Goal: Transaction & Acquisition: Purchase product/service

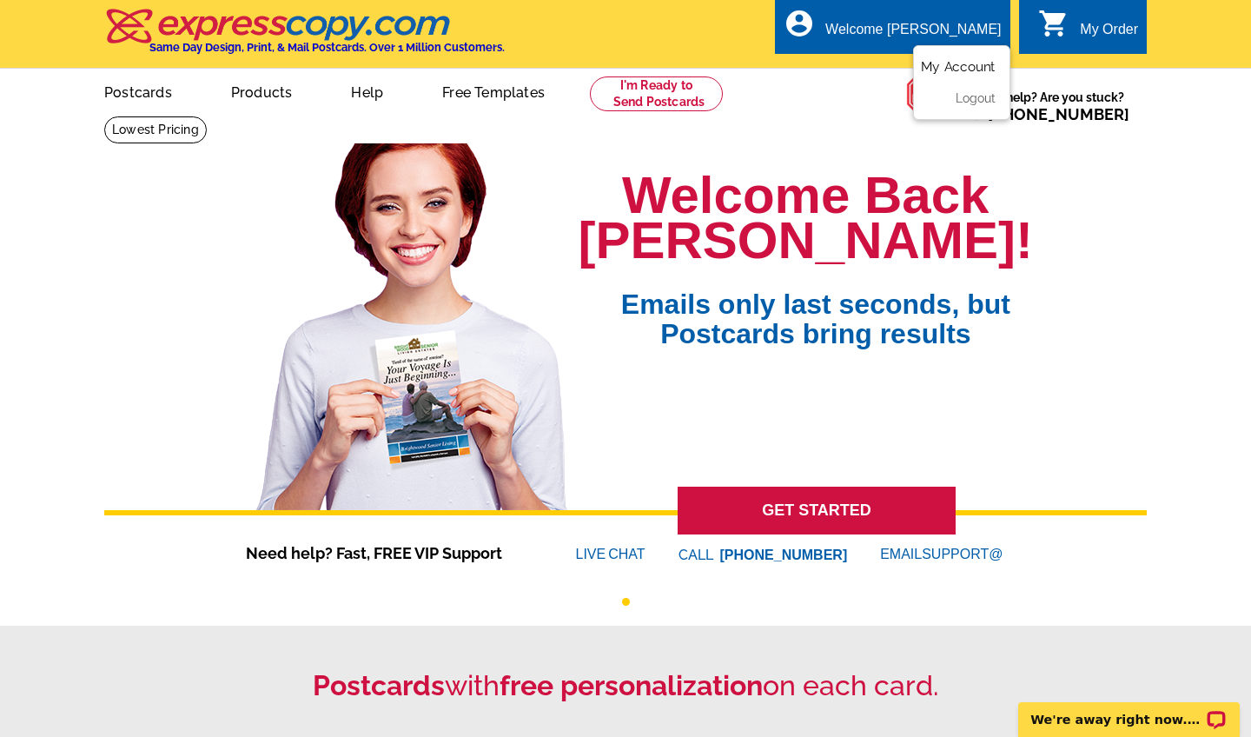
click at [979, 69] on link "My Account" at bounding box center [958, 67] width 75 height 16
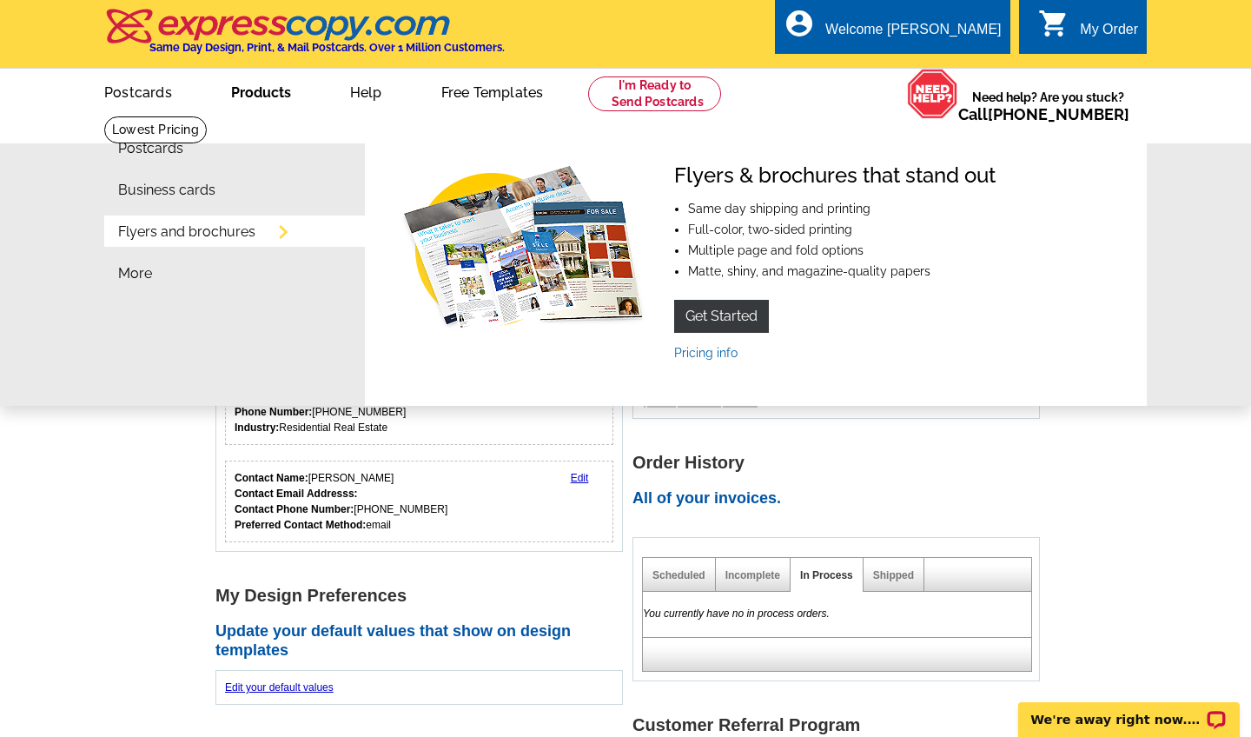
click at [219, 230] on link "Flyers and brochures" at bounding box center [186, 232] width 137 height 14
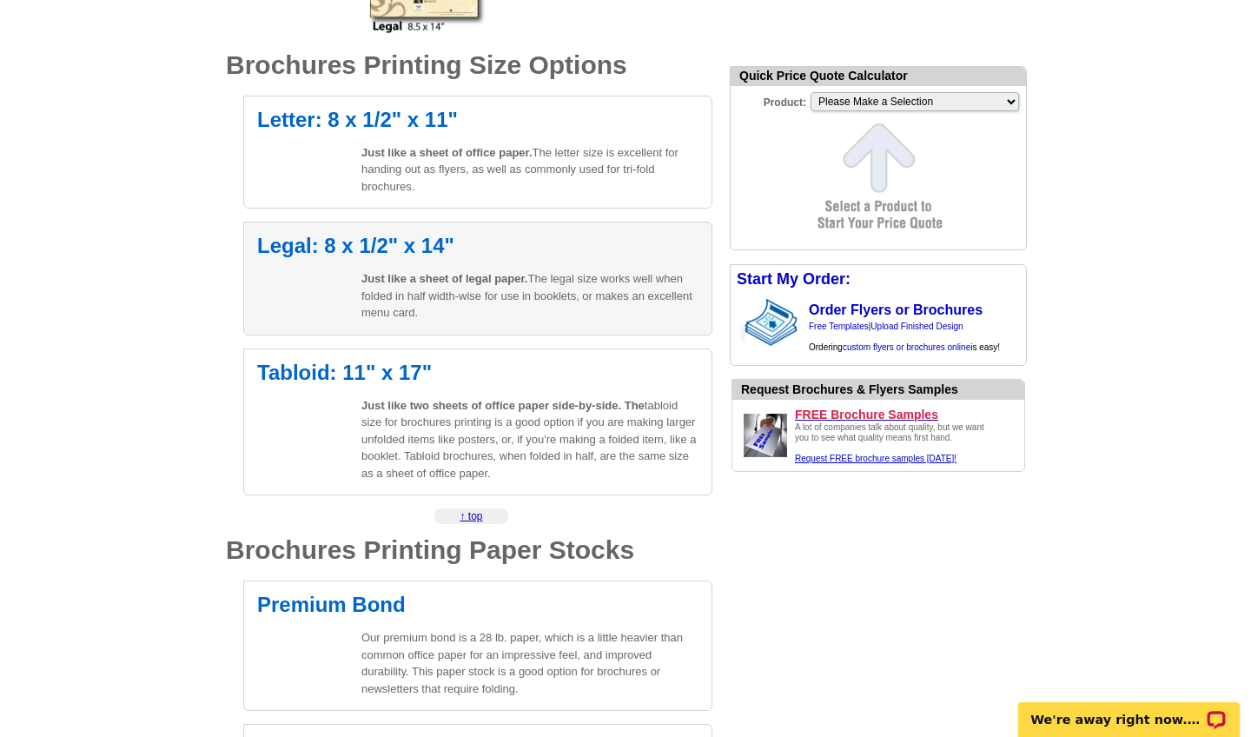
scroll to position [554, 0]
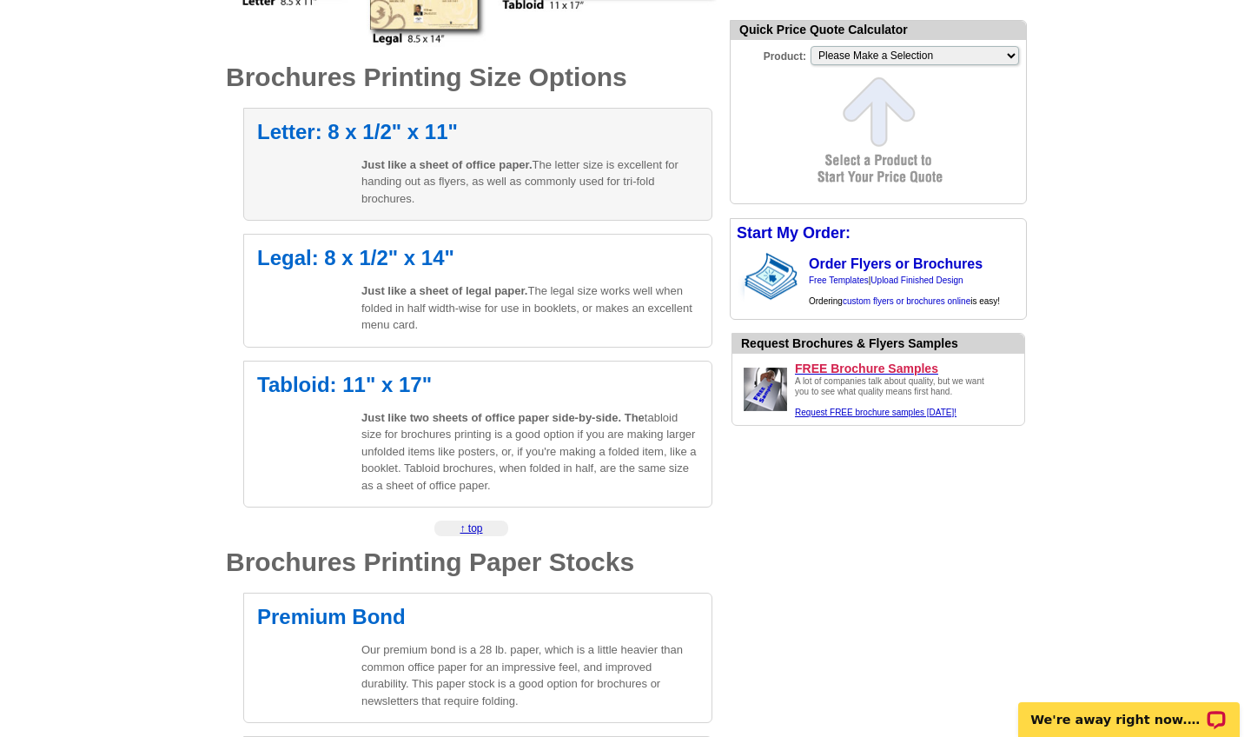
click at [400, 129] on h2 "Letter: 8 x 1/2" x 11"" at bounding box center [477, 132] width 441 height 21
select select "6"
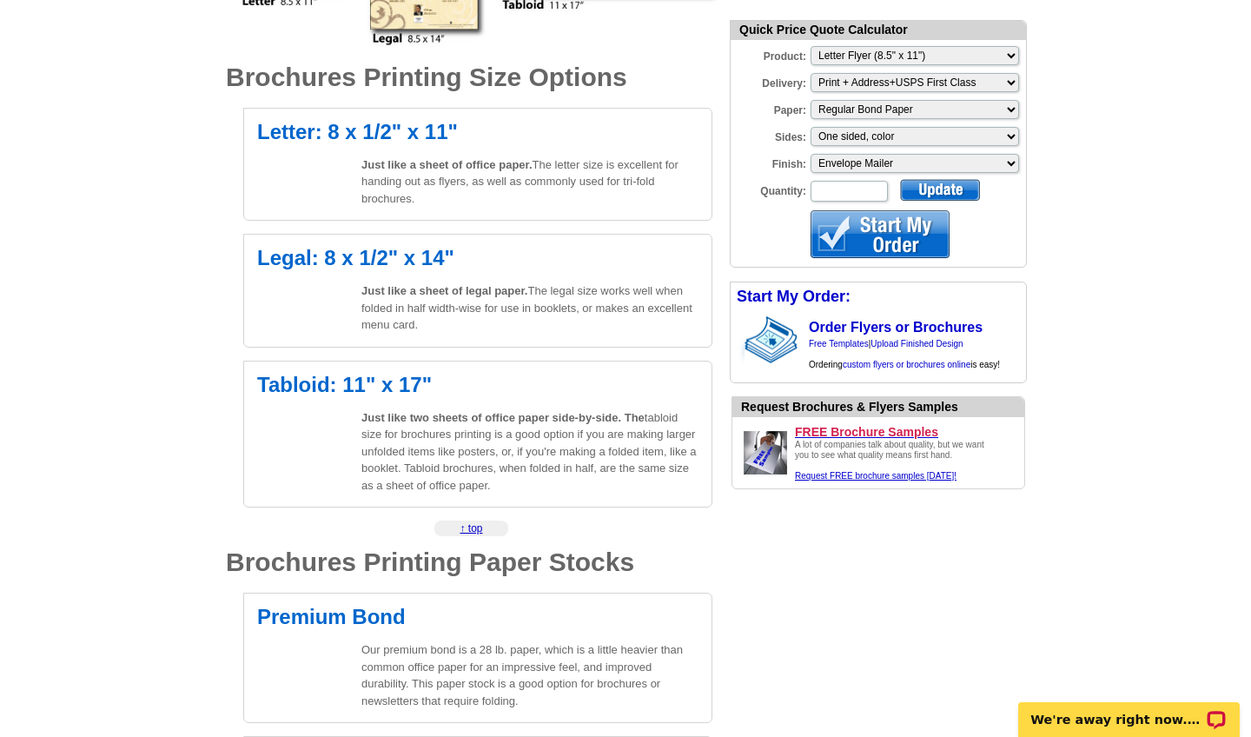
click at [870, 234] on div at bounding box center [880, 234] width 139 height 48
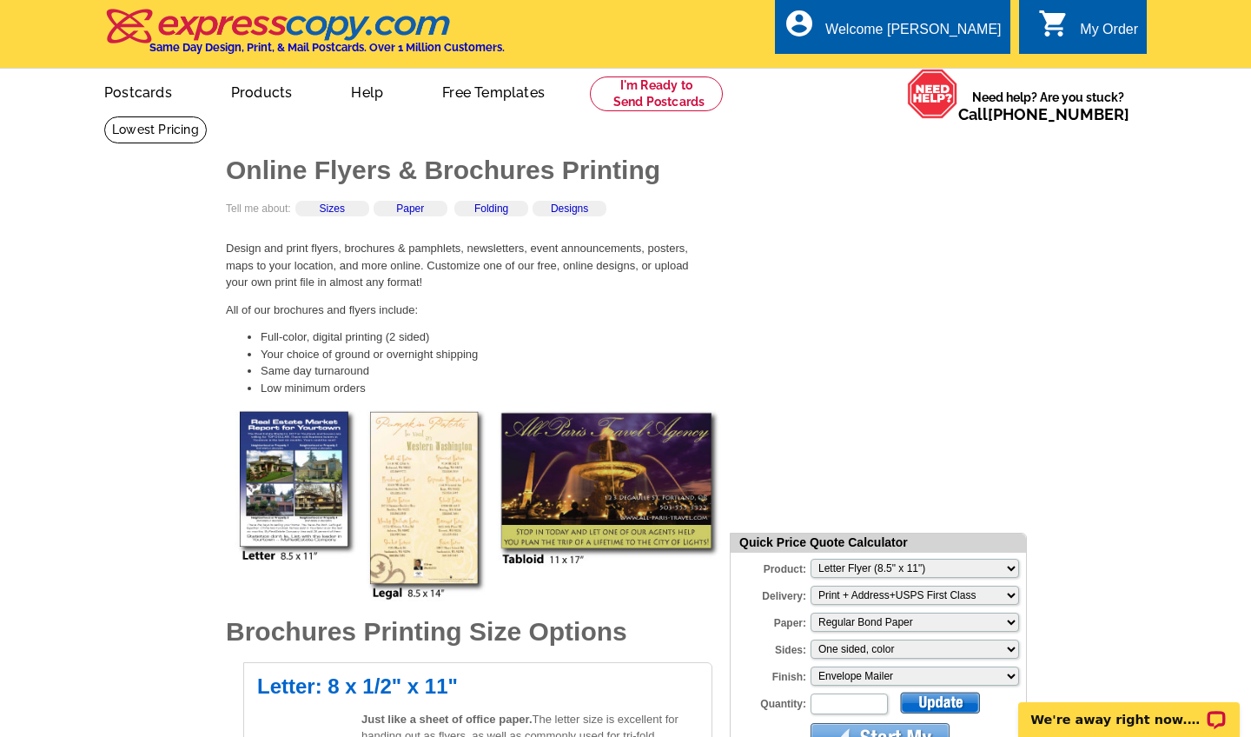
scroll to position [0, 0]
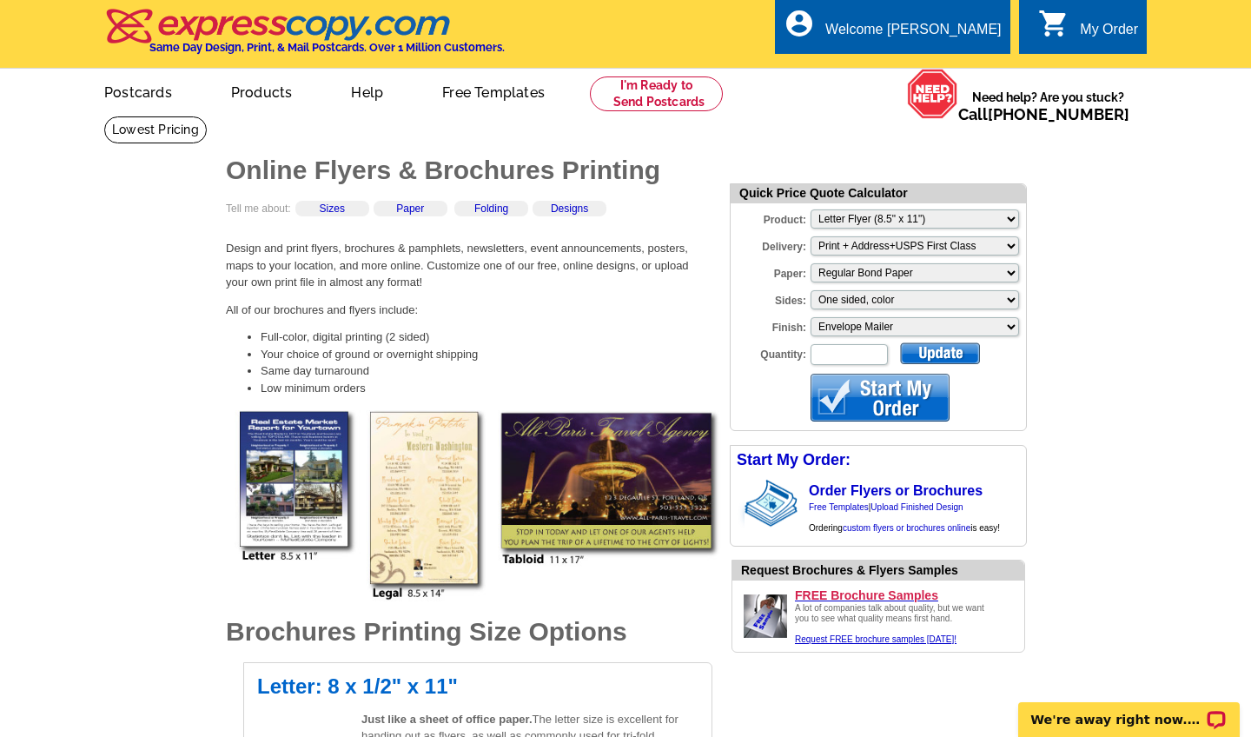
click at [859, 403] on div at bounding box center [880, 398] width 139 height 48
